Goal: Transaction & Acquisition: Download file/media

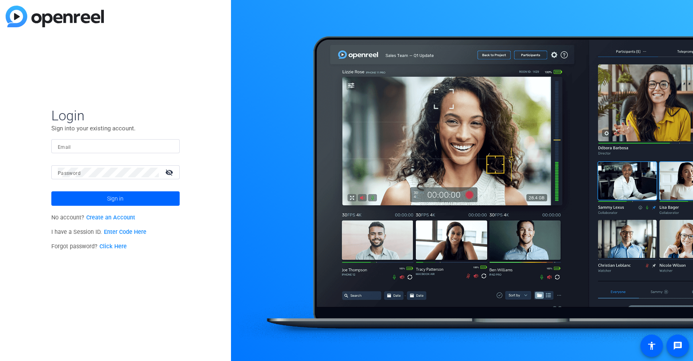
click at [130, 155] on mat-form-field "Email" at bounding box center [115, 152] width 128 height 26
click at [133, 150] on input "Email" at bounding box center [116, 147] width 116 height 10
click at [84, 152] on div at bounding box center [116, 146] width 116 height 14
click at [84, 150] on input "Email" at bounding box center [116, 147] width 116 height 10
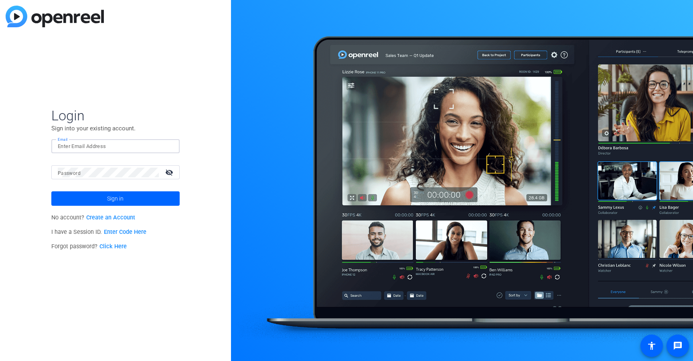
click at [84, 150] on input "Email" at bounding box center [116, 147] width 116 height 10
click at [87, 145] on input "Email" at bounding box center [116, 147] width 116 height 10
type input "[EMAIL_ADDRESS][DOMAIN_NAME]"
click at [51, 191] on button "Sign in" at bounding box center [115, 198] width 128 height 14
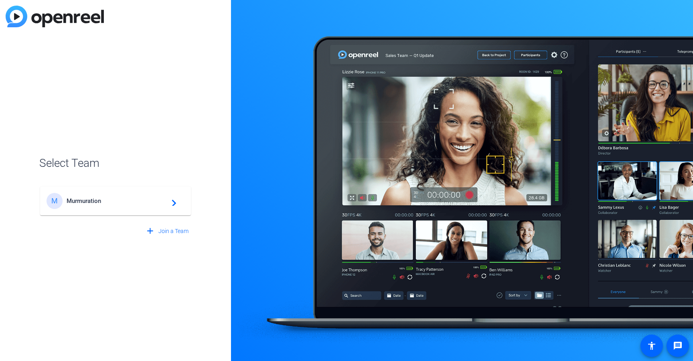
click at [129, 197] on div "M Murmuration navigate_next" at bounding box center [116, 201] width 138 height 16
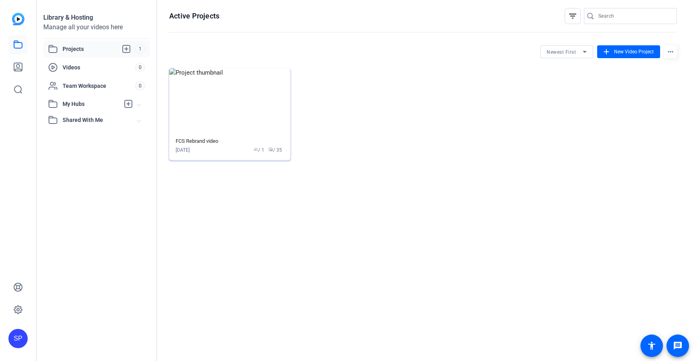
click at [241, 89] on img at bounding box center [229, 101] width 121 height 66
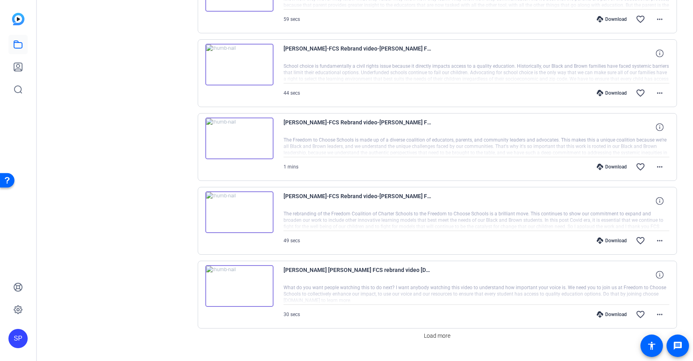
scroll to position [598, 0]
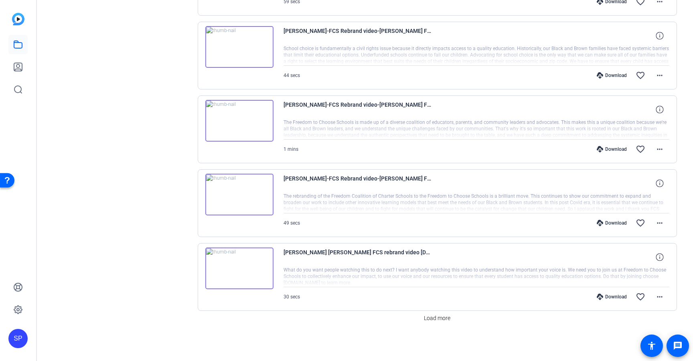
click at [615, 228] on div "Download favorite_border more_horiz" at bounding box center [534, 222] width 270 height 19
click at [615, 224] on div "Download" at bounding box center [612, 223] width 38 height 6
click at [614, 150] on div "Download" at bounding box center [612, 149] width 38 height 6
click at [618, 75] on div "Download" at bounding box center [612, 75] width 38 height 6
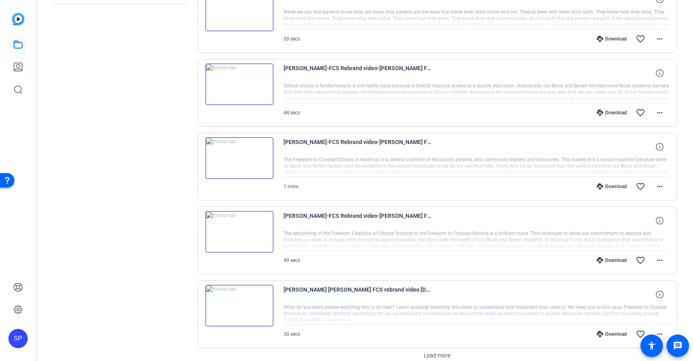
scroll to position [555, 0]
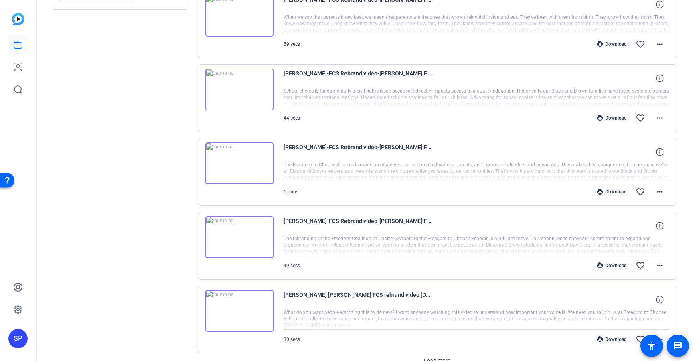
click at [617, 46] on div "Download" at bounding box center [612, 44] width 38 height 6
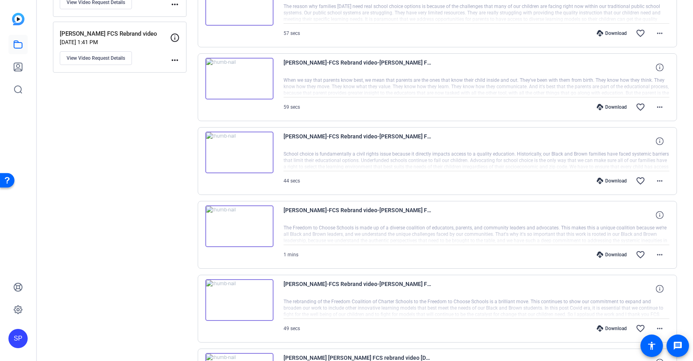
scroll to position [491, 0]
click at [614, 30] on div "Download favorite_border more_horiz" at bounding box center [534, 34] width 270 height 19
click at [613, 33] on div "Download" at bounding box center [612, 34] width 38 height 6
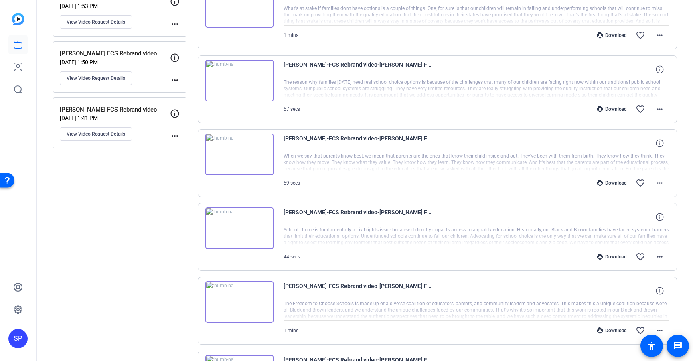
scroll to position [415, 0]
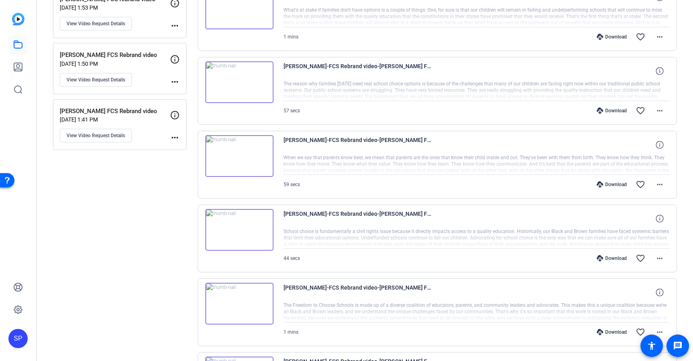
click at [610, 35] on div "Download" at bounding box center [612, 37] width 38 height 6
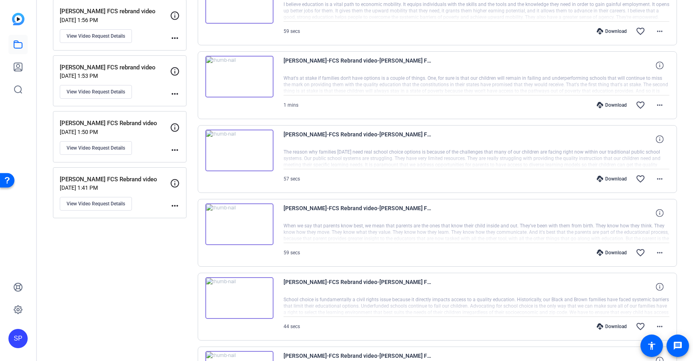
scroll to position [333, 0]
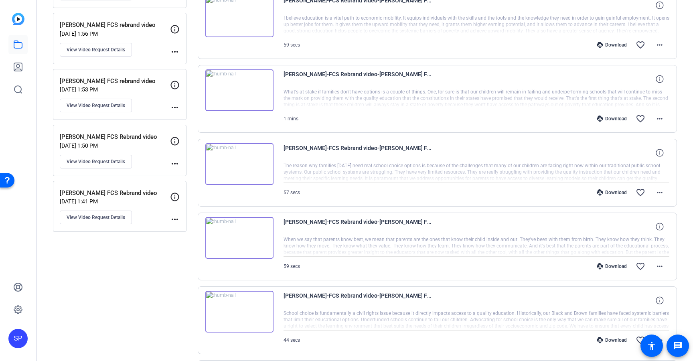
click at [608, 43] on div "Download" at bounding box center [612, 45] width 38 height 6
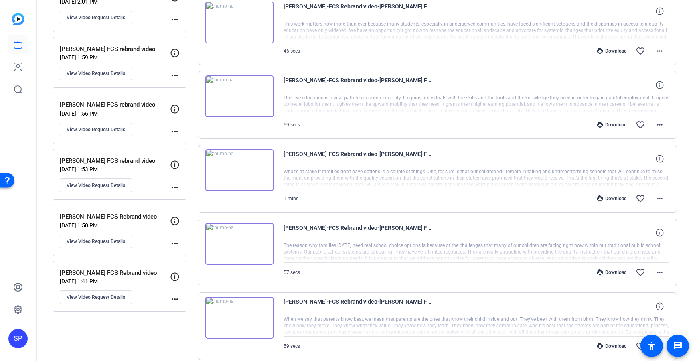
scroll to position [249, 0]
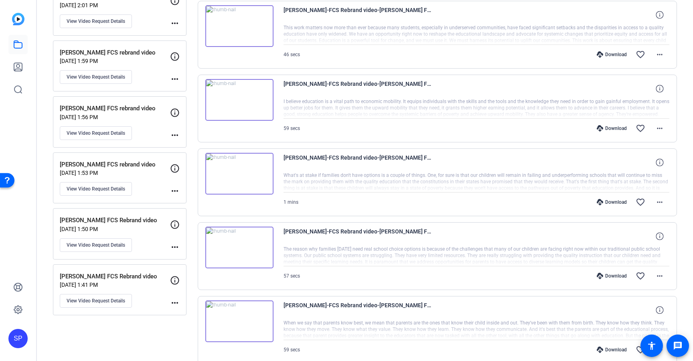
click at [605, 54] on div "Download" at bounding box center [612, 54] width 38 height 6
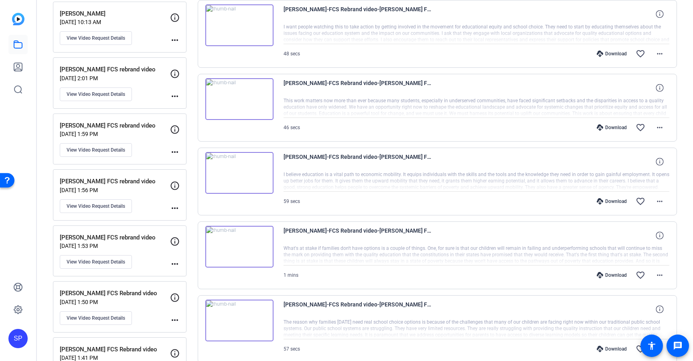
scroll to position [172, 0]
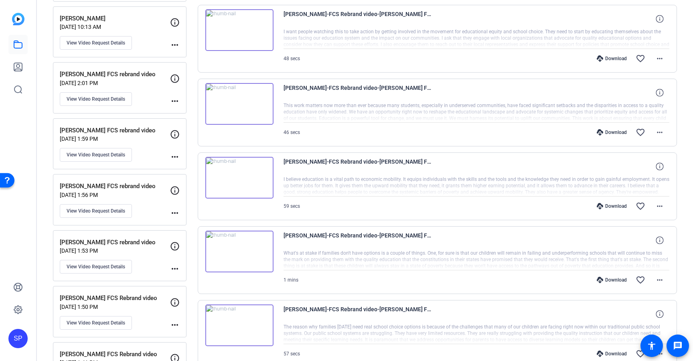
click at [604, 59] on div "Download" at bounding box center [612, 58] width 38 height 6
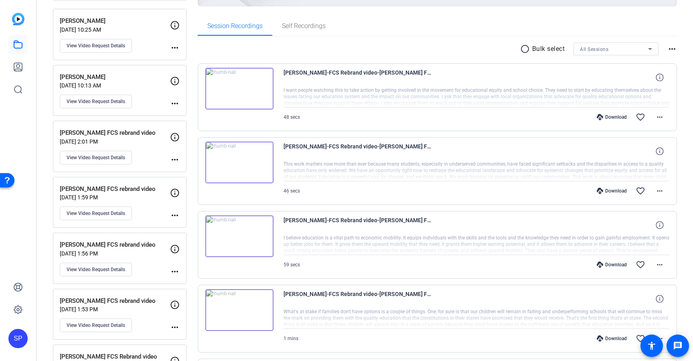
scroll to position [111, 0]
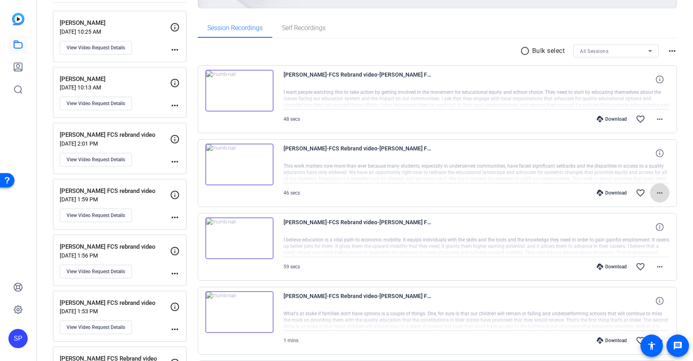
click at [658, 195] on mat-icon "more_horiz" at bounding box center [660, 193] width 10 height 10
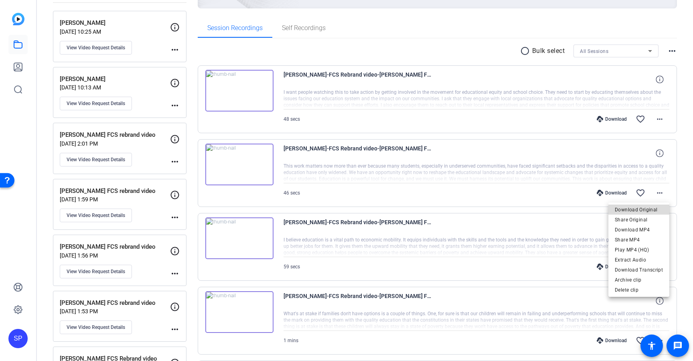
click at [647, 209] on span "Download Original" at bounding box center [639, 210] width 48 height 10
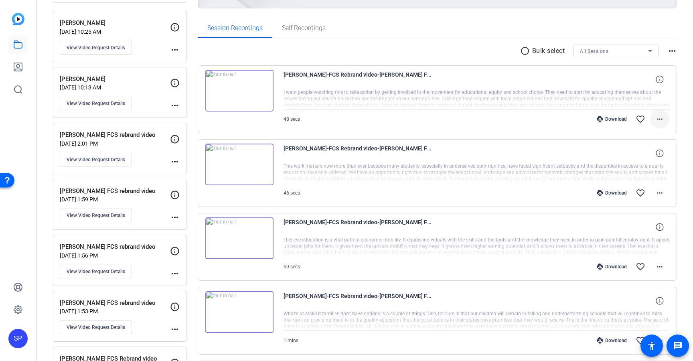
click at [662, 119] on mat-icon "more_horiz" at bounding box center [660, 119] width 10 height 10
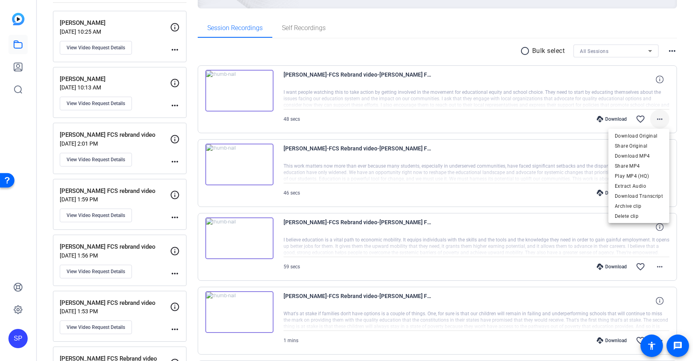
click at [662, 119] on div at bounding box center [346, 180] width 693 height 361
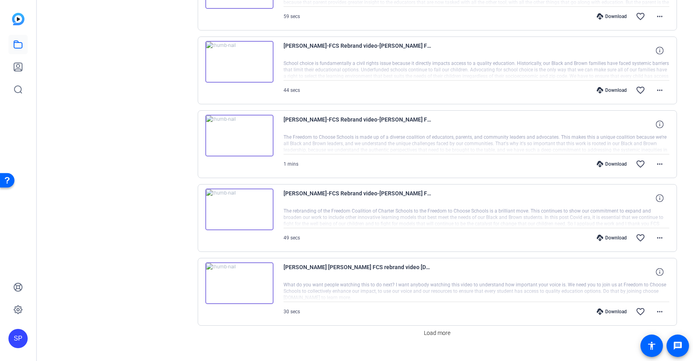
scroll to position [598, 0]
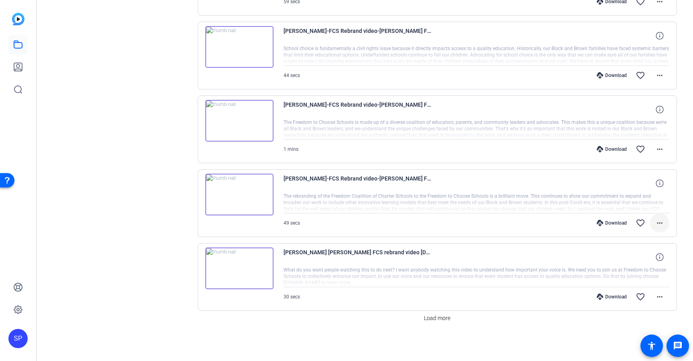
click at [657, 230] on span at bounding box center [659, 222] width 19 height 19
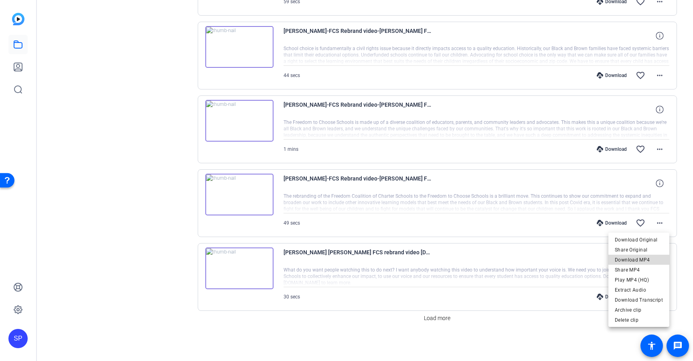
click at [640, 260] on span "Download MP4" at bounding box center [639, 260] width 48 height 10
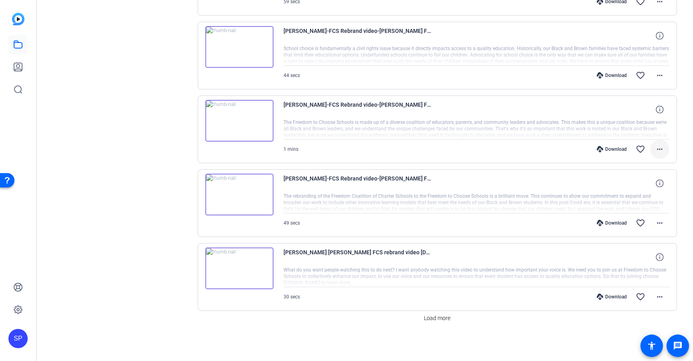
click at [663, 153] on mat-icon "more_horiz" at bounding box center [660, 149] width 10 height 10
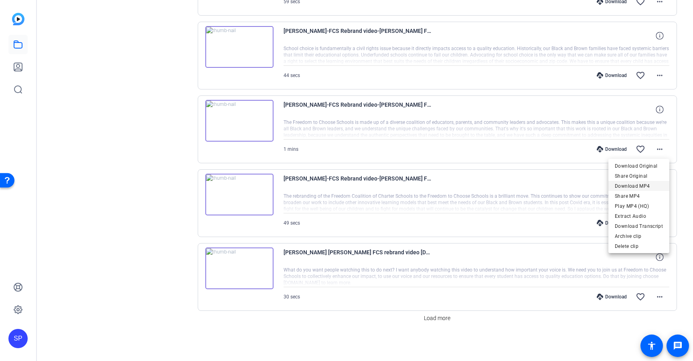
click at [641, 188] on span "Download MP4" at bounding box center [639, 186] width 48 height 10
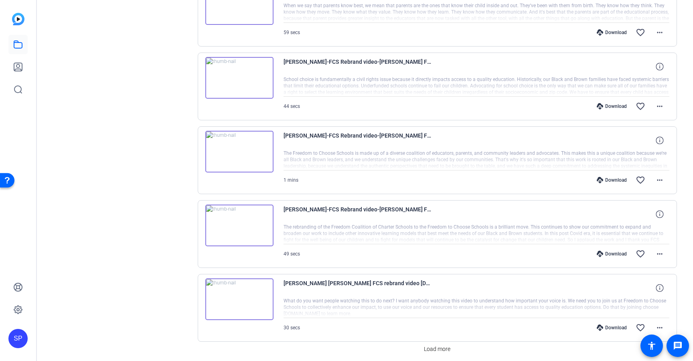
scroll to position [557, 0]
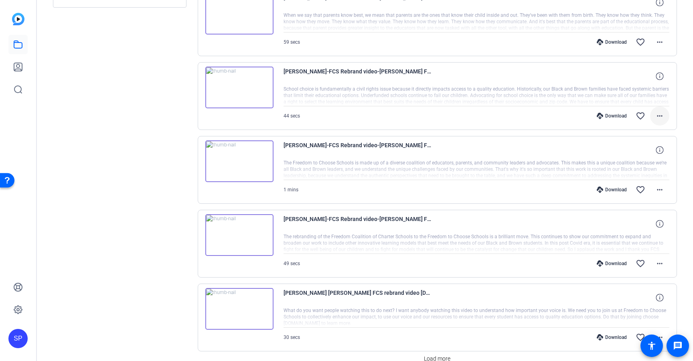
click at [660, 118] on mat-icon "more_horiz" at bounding box center [660, 116] width 10 height 10
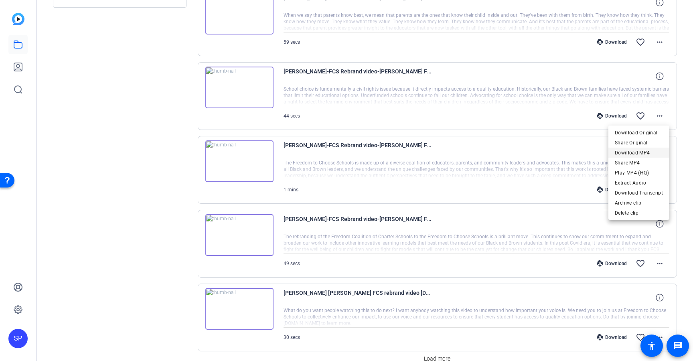
click at [636, 154] on span "Download MP4" at bounding box center [639, 153] width 48 height 10
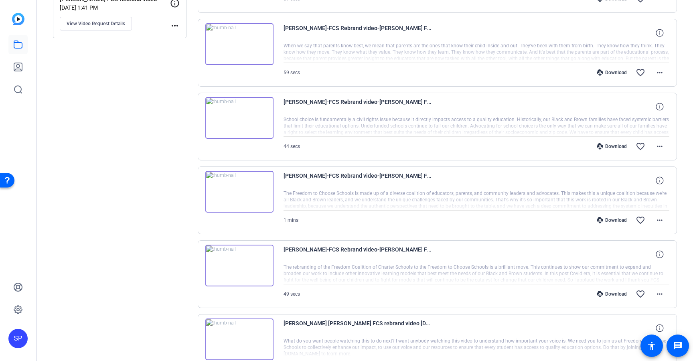
scroll to position [513, 0]
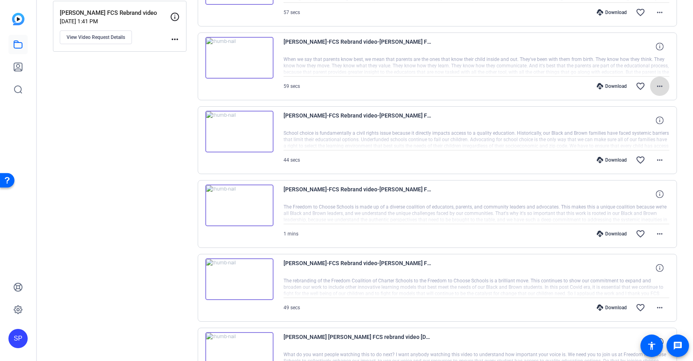
click at [667, 85] on span at bounding box center [659, 86] width 19 height 19
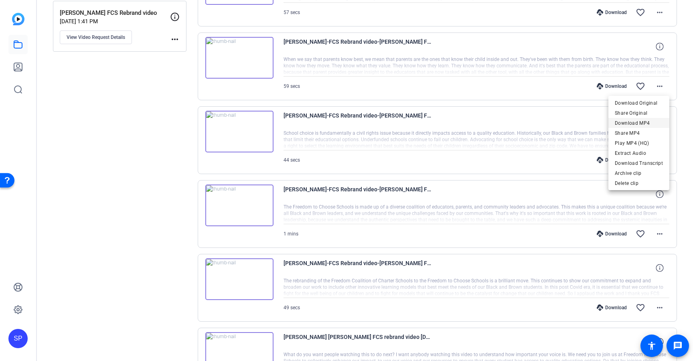
click at [637, 123] on span "Download MP4" at bounding box center [639, 123] width 48 height 10
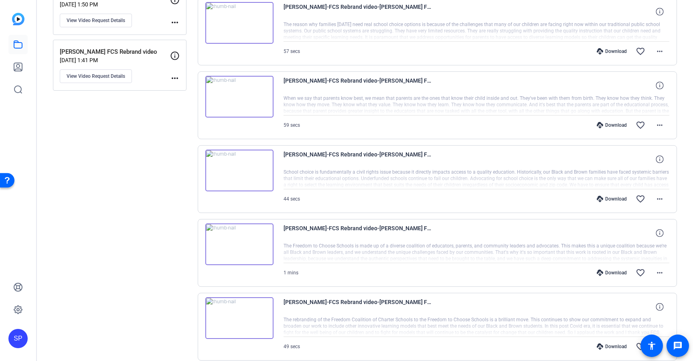
scroll to position [467, 0]
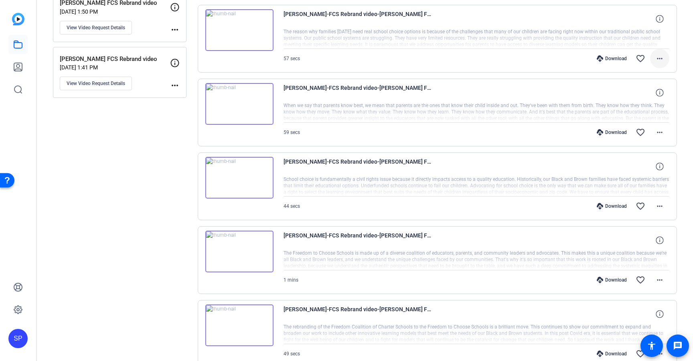
click at [661, 55] on mat-icon "more_horiz" at bounding box center [660, 59] width 10 height 10
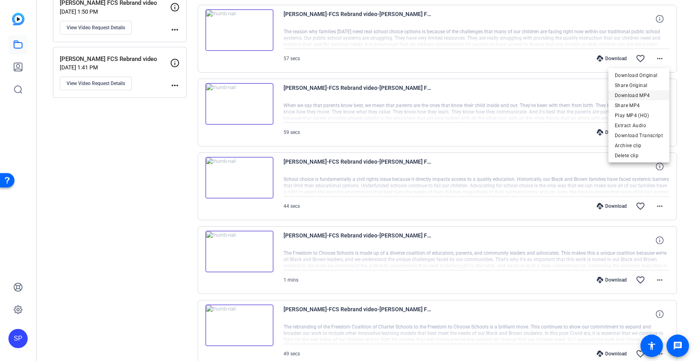
click at [625, 96] on span "Download MP4" at bounding box center [639, 96] width 48 height 10
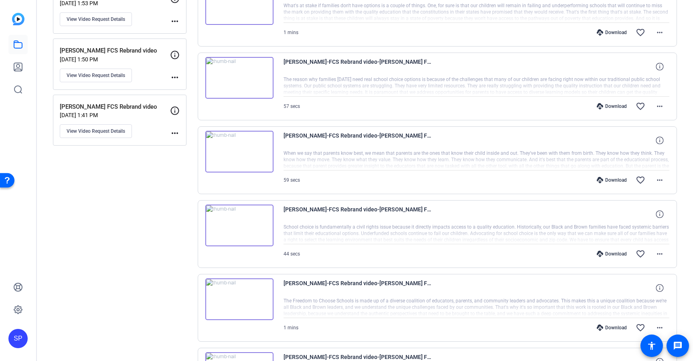
scroll to position [414, 0]
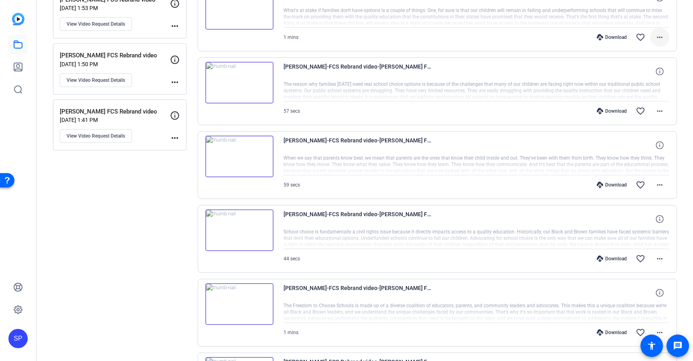
click at [663, 43] on span at bounding box center [659, 37] width 19 height 19
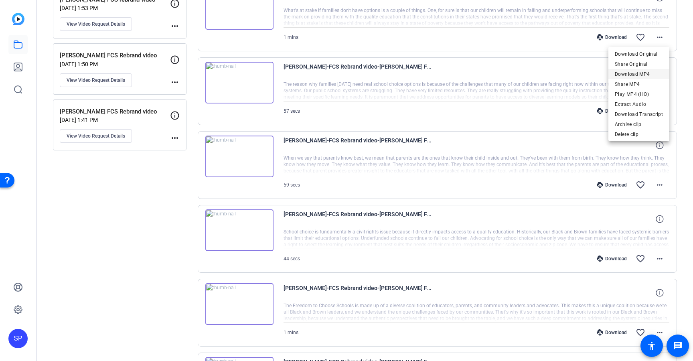
click at [643, 72] on span "Download MP4" at bounding box center [639, 74] width 48 height 10
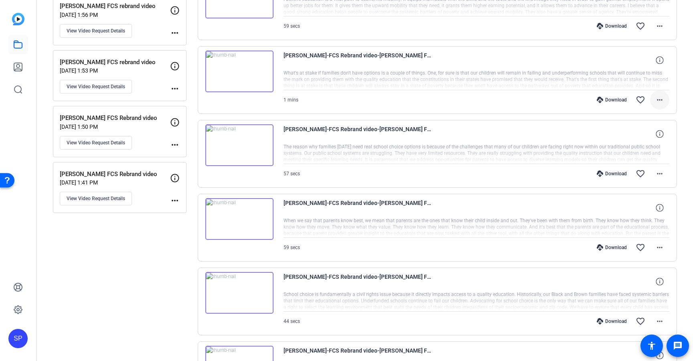
scroll to position [341, 0]
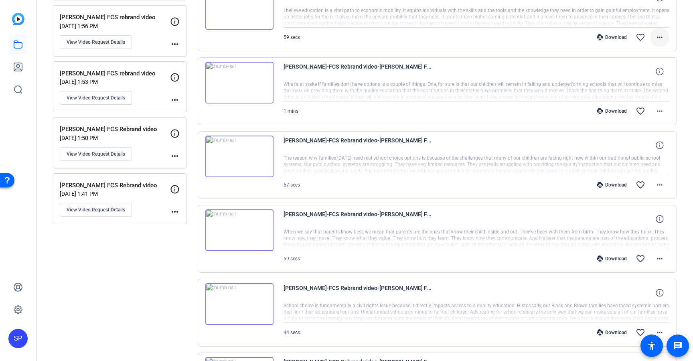
click at [659, 41] on mat-icon "more_horiz" at bounding box center [660, 37] width 10 height 10
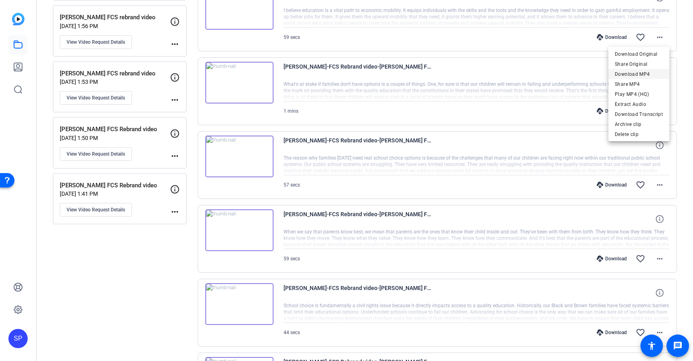
click at [635, 75] on span "Download MP4" at bounding box center [639, 74] width 48 height 10
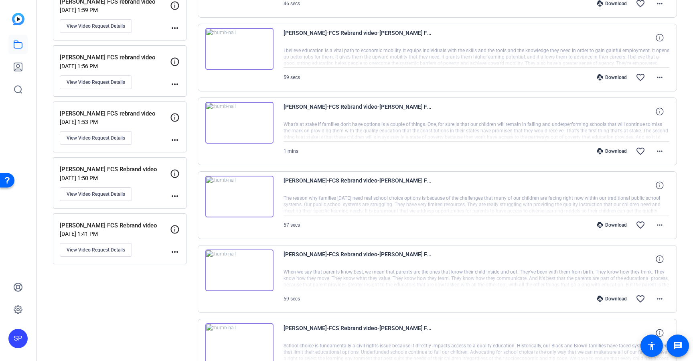
scroll to position [279, 0]
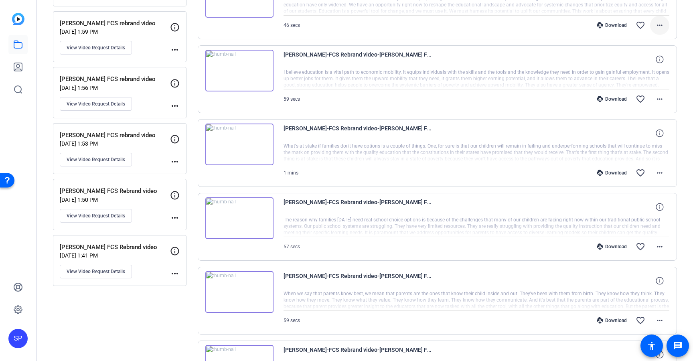
click at [662, 30] on span at bounding box center [659, 25] width 19 height 19
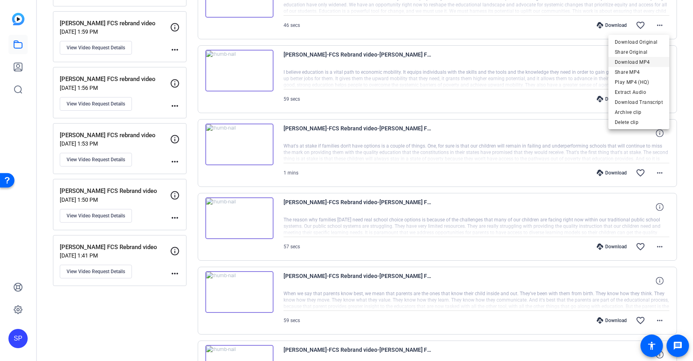
click at [643, 61] on span "Download MP4" at bounding box center [639, 62] width 48 height 10
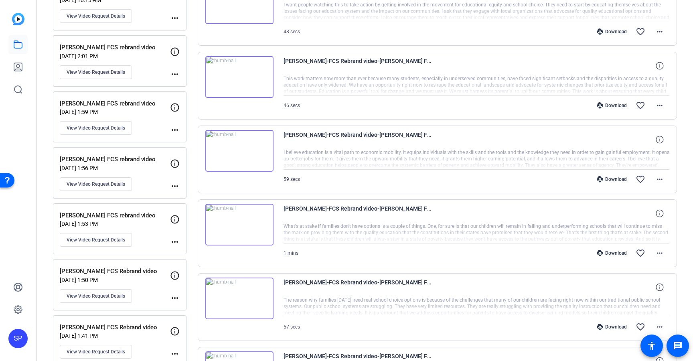
scroll to position [190, 0]
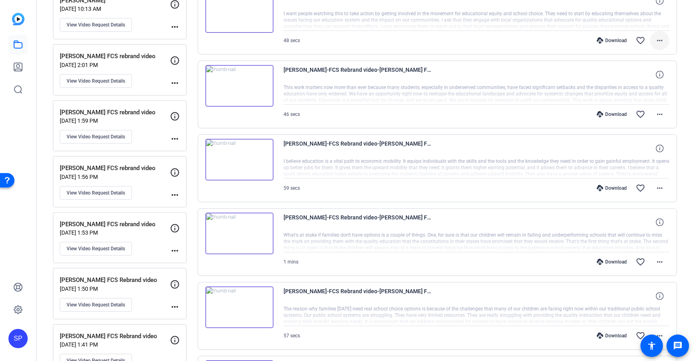
click at [655, 41] on mat-icon "more_horiz" at bounding box center [660, 41] width 10 height 10
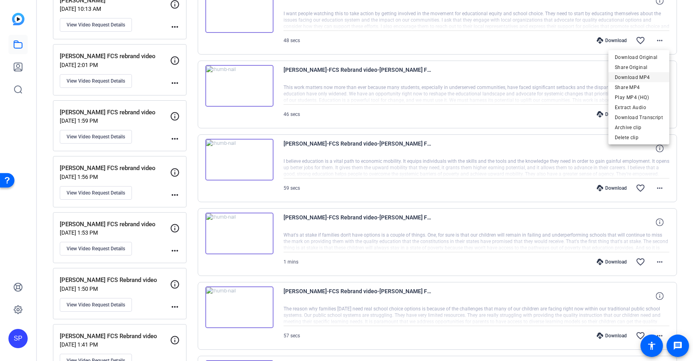
click at [641, 75] on span "Download MP4" at bounding box center [639, 78] width 48 height 10
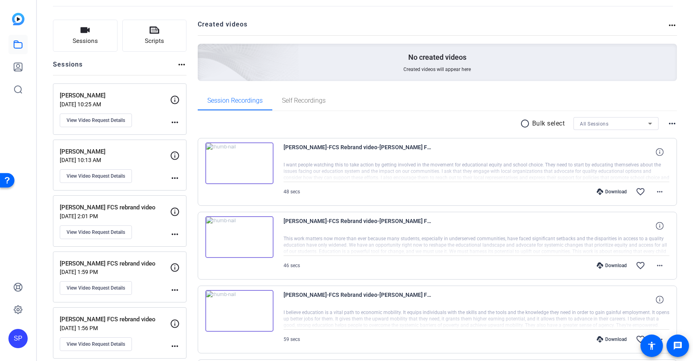
scroll to position [0, 0]
